Goal: Task Accomplishment & Management: Manage account settings

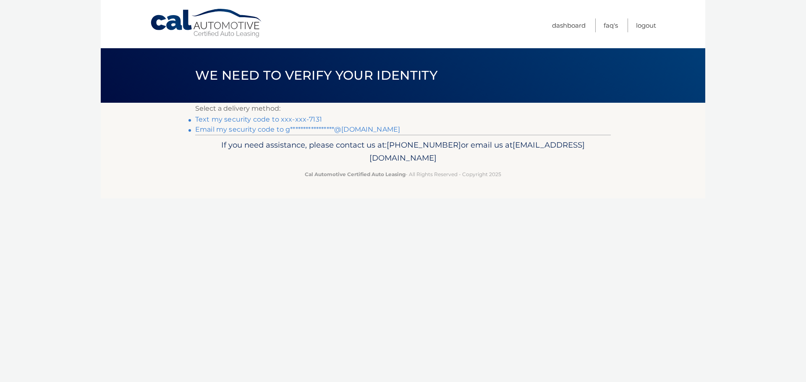
click at [276, 119] on link "Text my security code to xxx-xxx-7131" at bounding box center [258, 119] width 127 height 8
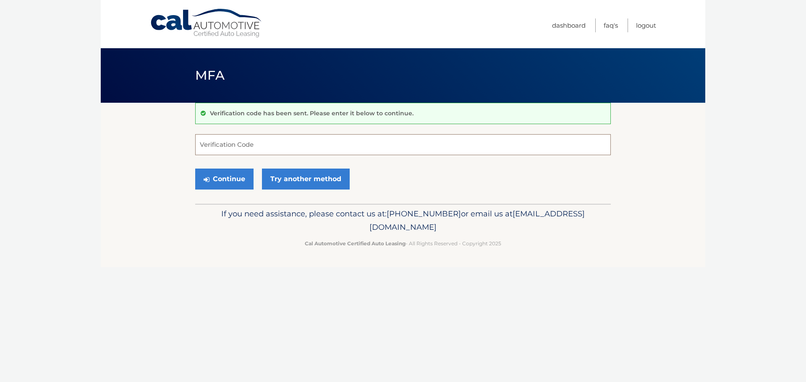
click at [256, 141] on input "Verification Code" at bounding box center [402, 144] width 415 height 21
type input "718035"
click at [237, 181] on button "Continue" at bounding box center [224, 179] width 58 height 21
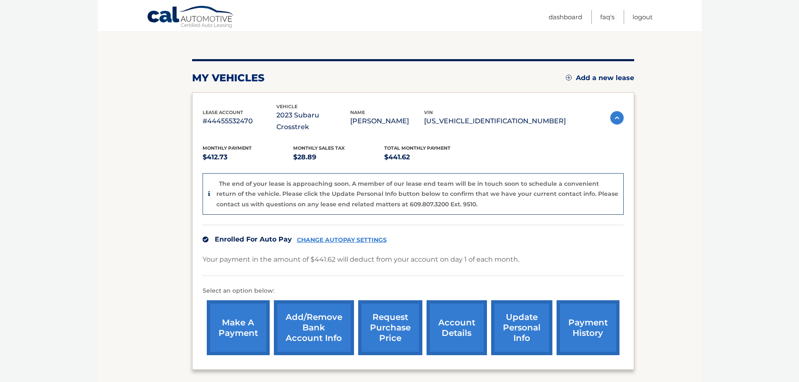
scroll to position [84, 0]
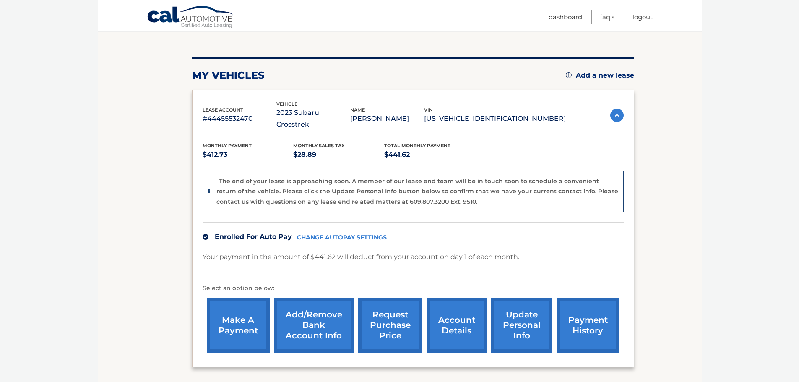
click at [375, 234] on link "CHANGE AUTOPAY SETTINGS" at bounding box center [342, 237] width 90 height 7
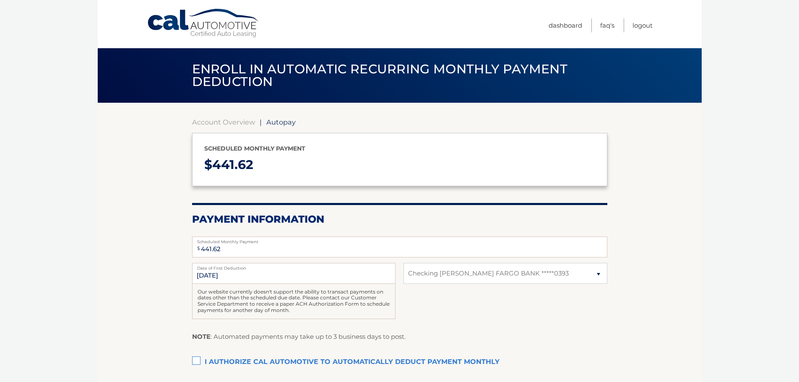
select select "MTAwYTkzNzUtMDNkZi00Yjc3LWI1MzYtNzMzYzViMzZkMjll"
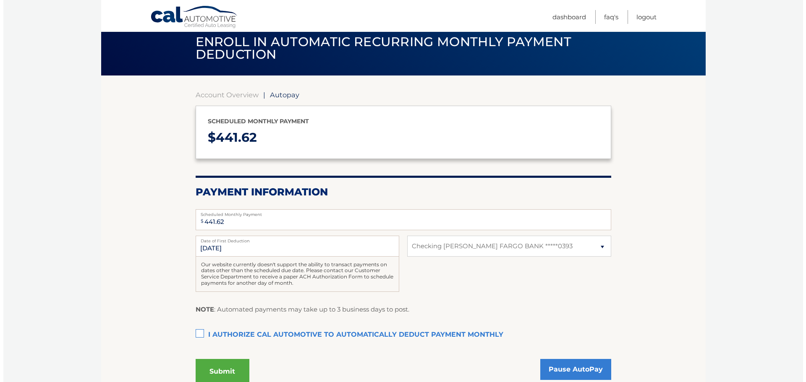
scroll to position [42, 0]
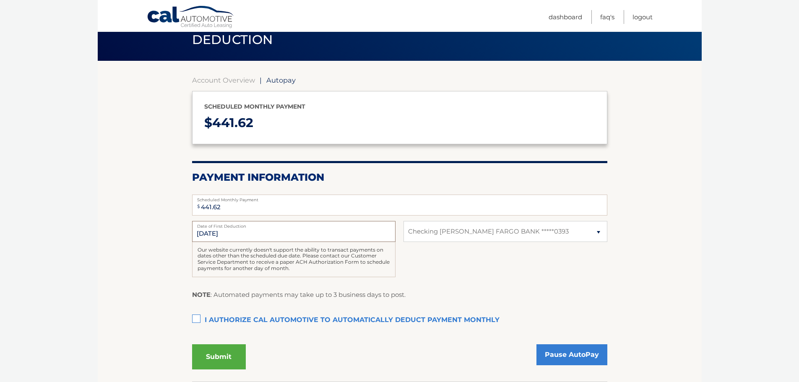
click at [235, 240] on input "9/1/2025" at bounding box center [294, 231] width 204 height 21
click at [491, 235] on select "Select Bank Account Checking WELLS FARGO BANK *****0393" at bounding box center [506, 231] width 204 height 21
click at [398, 332] on div "Authorization I authorize cal automotive to automatically deduct payment monthl…" at bounding box center [399, 325] width 415 height 26
click at [575, 355] on link "Pause AutoPay" at bounding box center [572, 354] width 71 height 21
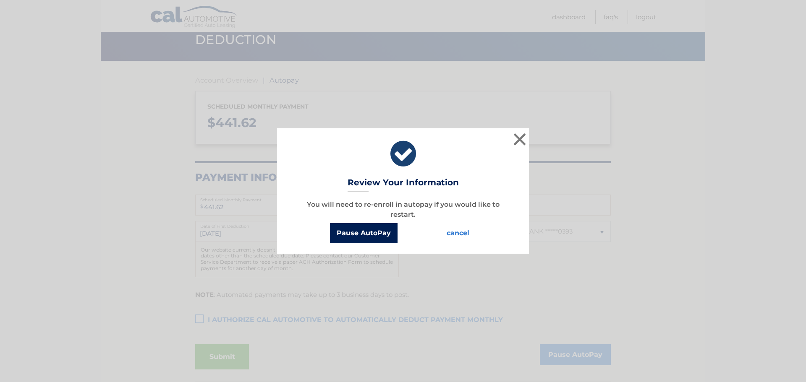
click at [362, 236] on button "Pause AutoPay" at bounding box center [364, 233] width 68 height 20
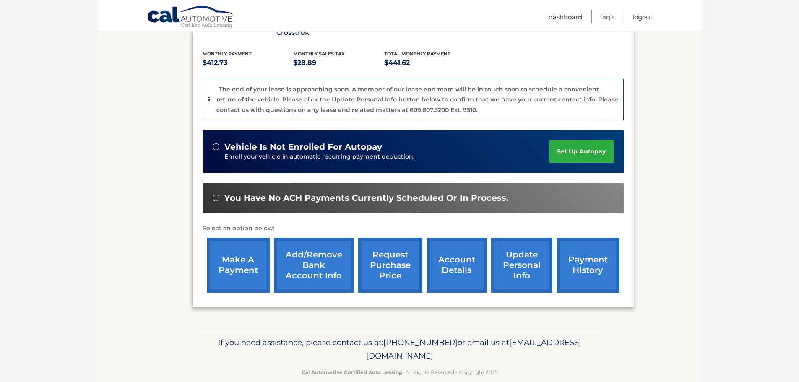
scroll to position [178, 0]
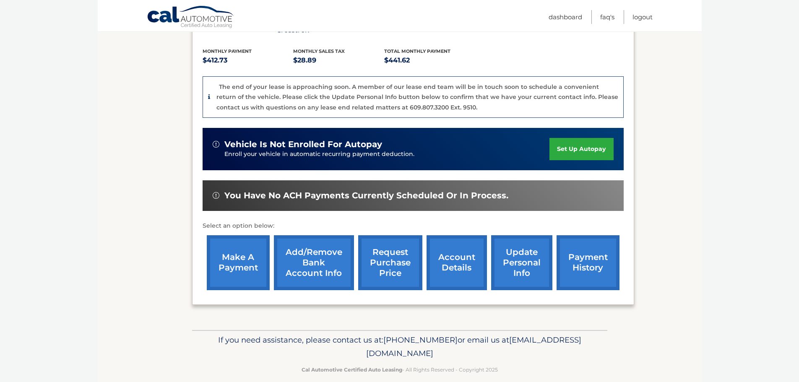
click at [584, 248] on link "payment history" at bounding box center [588, 262] width 63 height 55
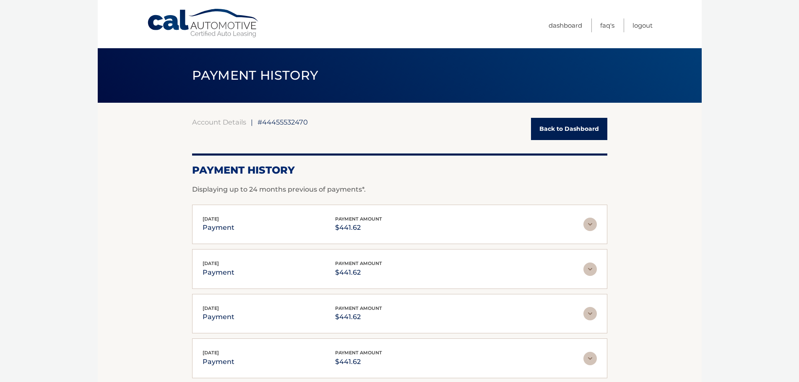
click at [547, 129] on link "Back to Dashboard" at bounding box center [569, 129] width 76 height 22
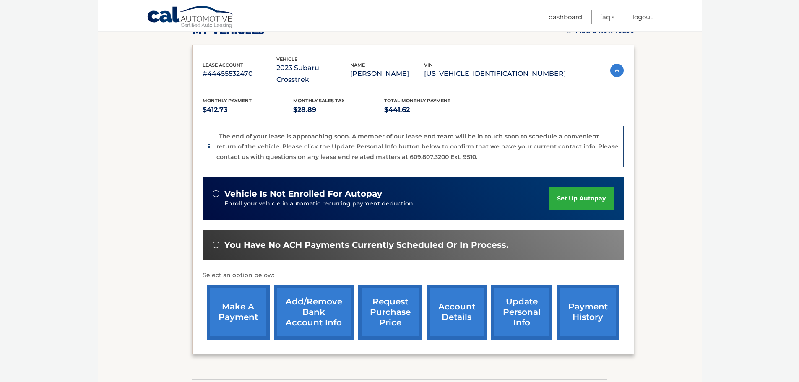
scroll to position [168, 0]
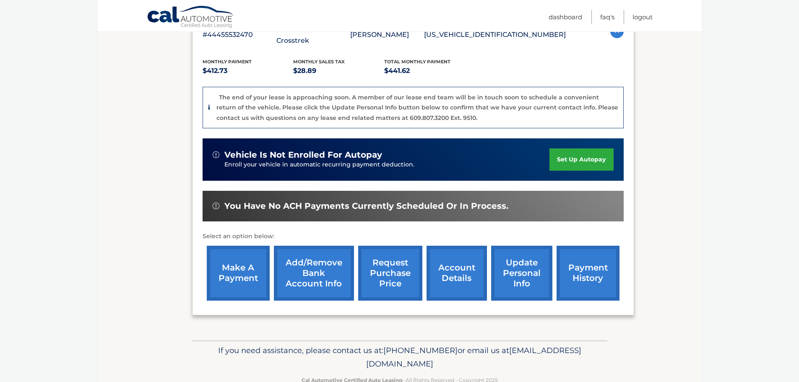
click at [452, 261] on link "account details" at bounding box center [457, 273] width 60 height 55
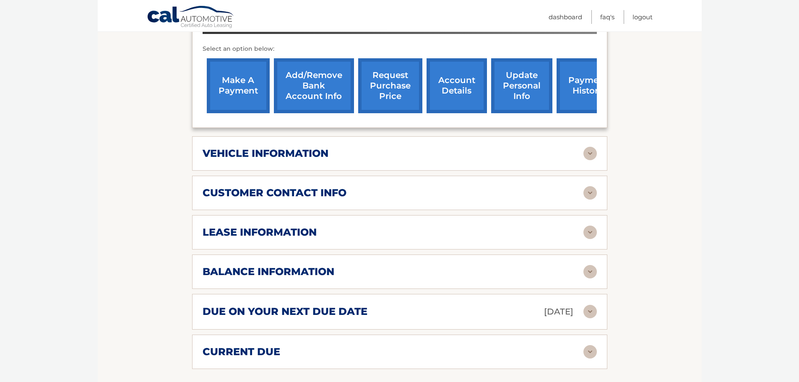
scroll to position [336, 0]
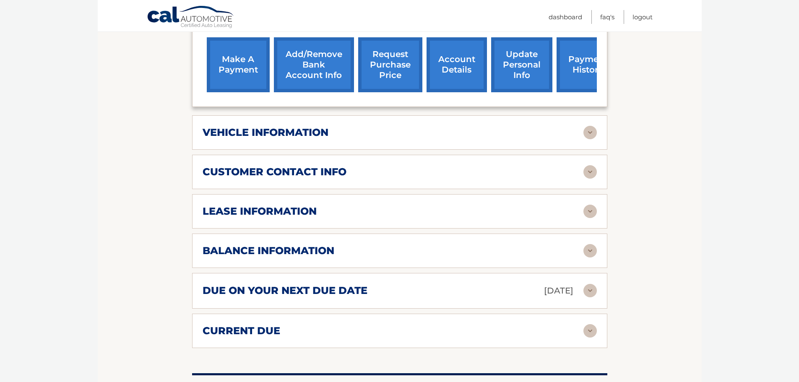
click at [592, 205] on img at bounding box center [590, 211] width 13 height 13
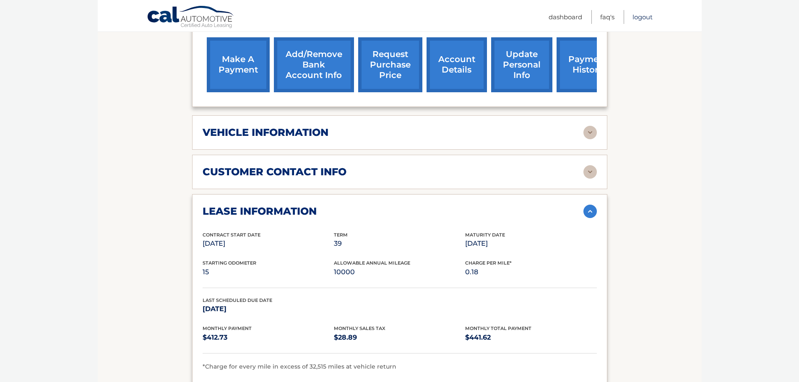
click at [645, 18] on link "Logout" at bounding box center [643, 17] width 20 height 14
